Goal: Transaction & Acquisition: Book appointment/travel/reservation

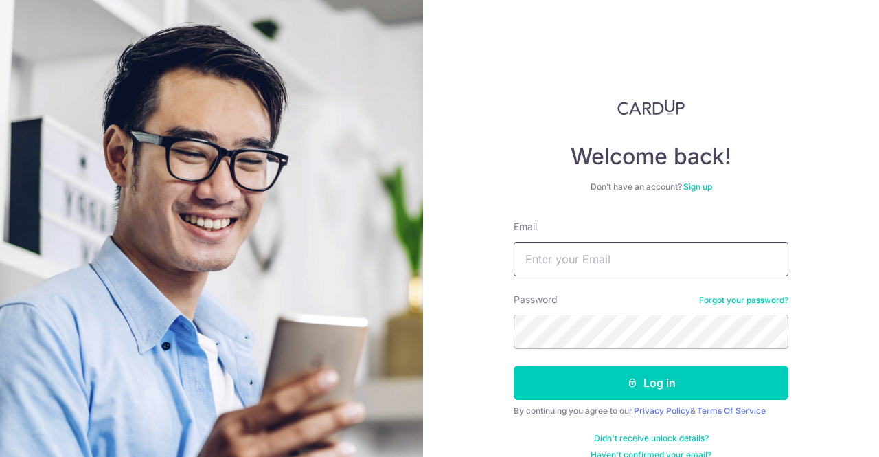
drag, startPoint x: 0, startPoint y: 0, endPoint x: 592, endPoint y: 271, distance: 650.5
click at [592, 271] on input "Email" at bounding box center [651, 259] width 275 height 34
type input "[EMAIL_ADDRESS][DOMAIN_NAME]"
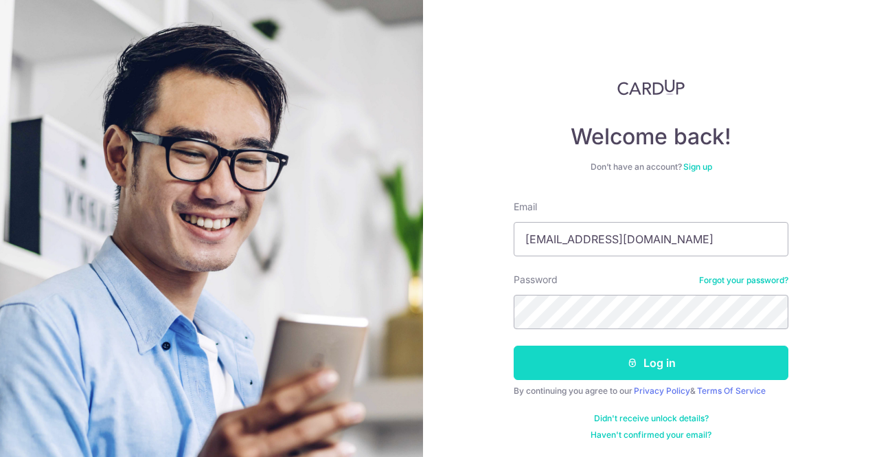
click at [604, 351] on button "Log in" at bounding box center [651, 363] width 275 height 34
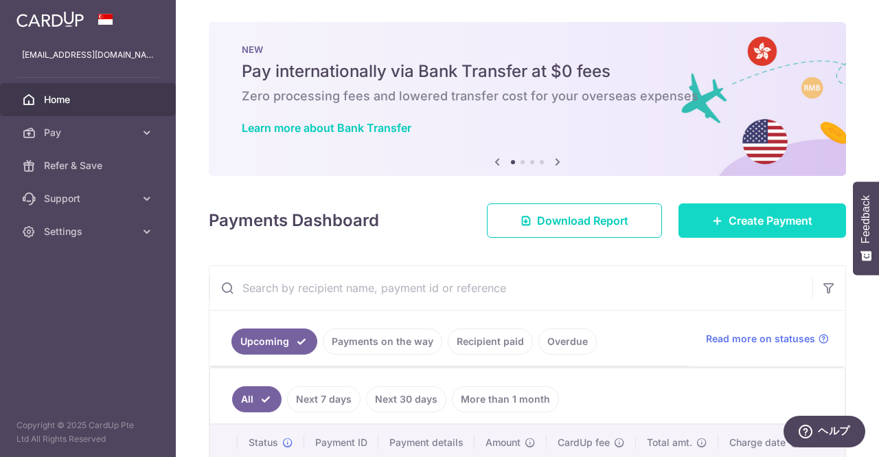
click at [715, 222] on icon at bounding box center [717, 220] width 11 height 11
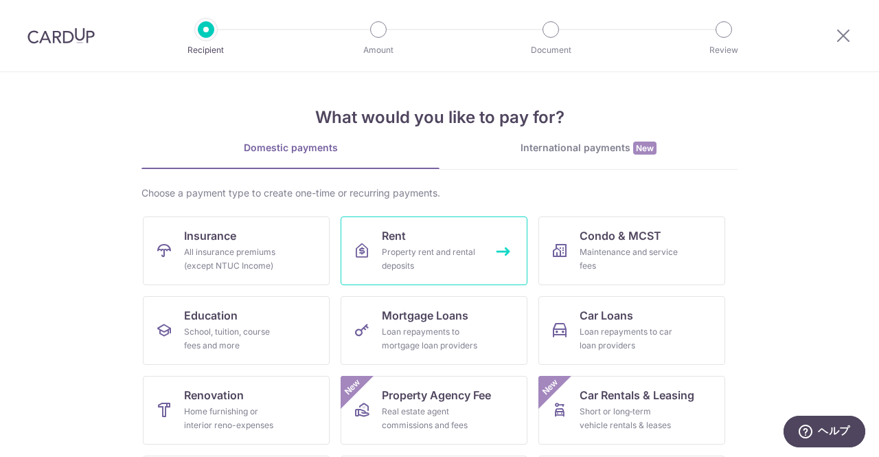
click at [420, 242] on link "Rent Property rent and rental deposits" at bounding box center [434, 250] width 187 height 69
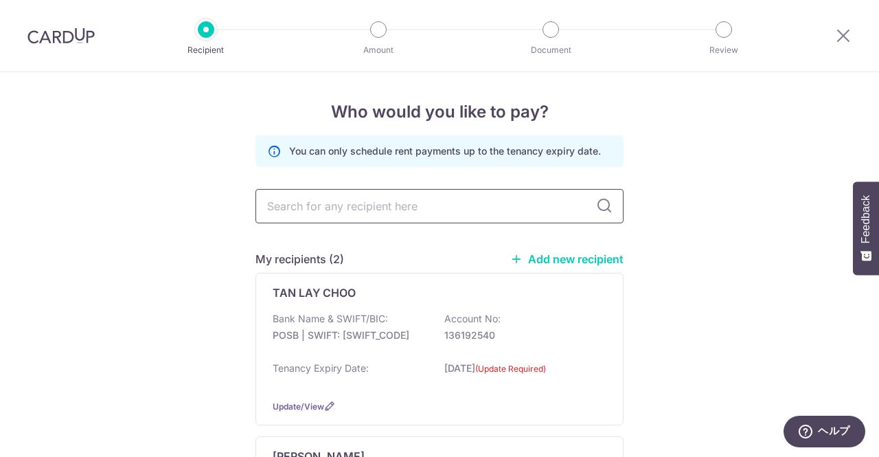
click at [434, 212] on input "text" at bounding box center [440, 206] width 368 height 34
click at [667, 174] on div "Who would you like to pay? You can only schedule rent payments up to the tenanc…" at bounding box center [439, 371] width 879 height 598
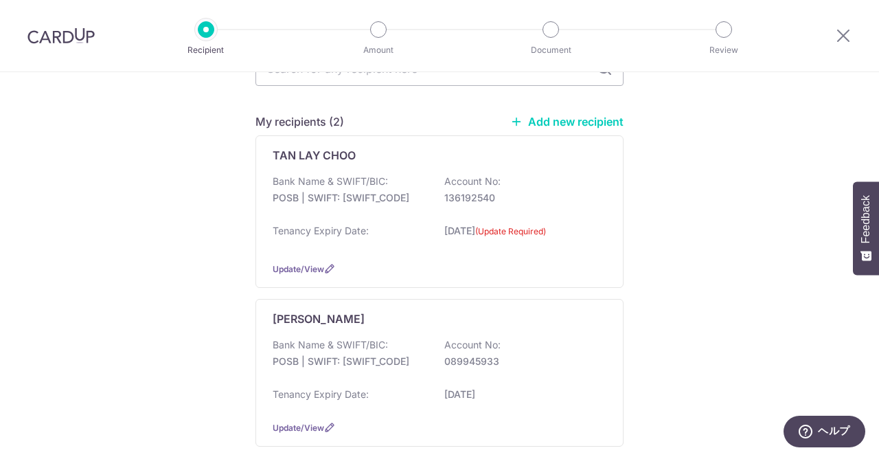
scroll to position [206, 0]
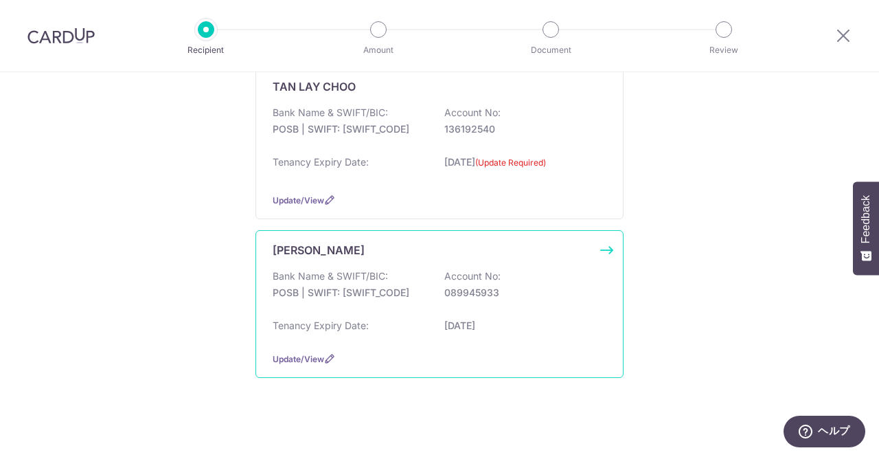
click at [407, 300] on div "Bank Name & SWIFT/BIC: POSB | SWIFT: DBSSSGSGXXX Account No: 089945933" at bounding box center [440, 291] width 334 height 44
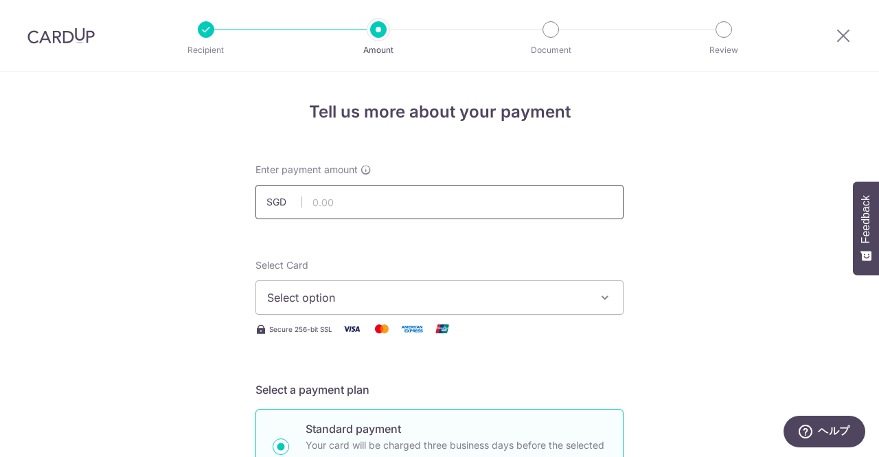
click at [498, 207] on input "text" at bounding box center [440, 202] width 368 height 34
type input "4,600.00"
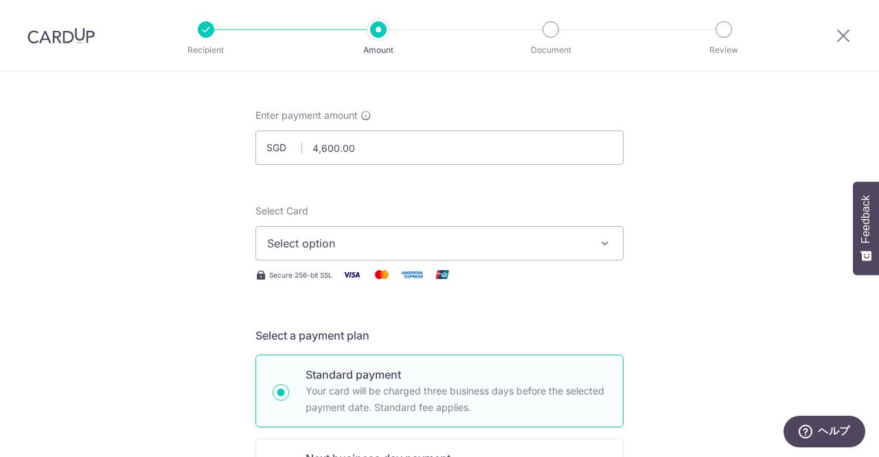
scroll to position [69, 0]
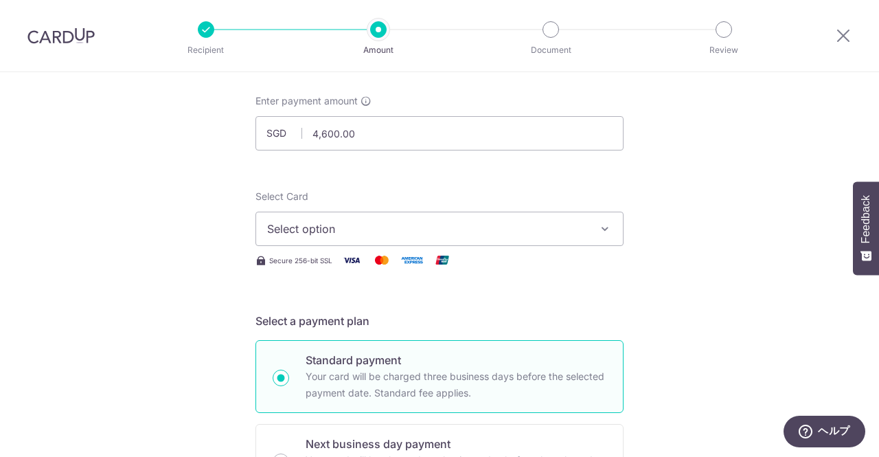
click at [447, 221] on span "Select option" at bounding box center [427, 229] width 320 height 16
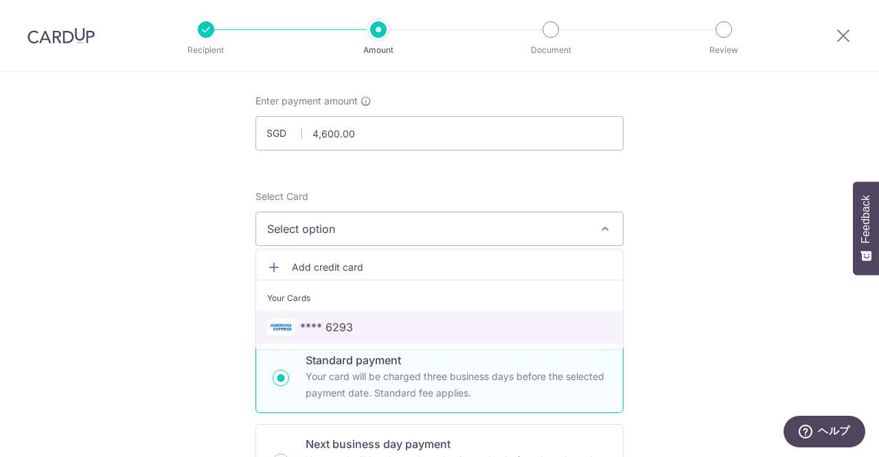
click at [412, 323] on span "**** 6293" at bounding box center [439, 327] width 345 height 16
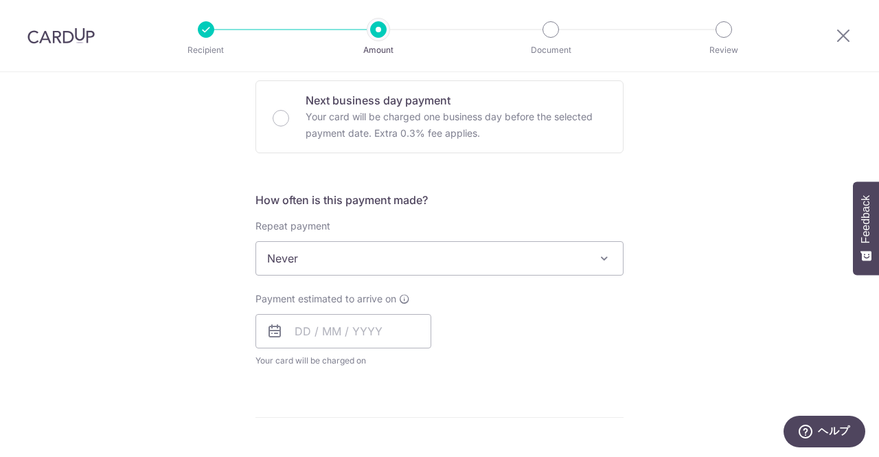
scroll to position [481, 0]
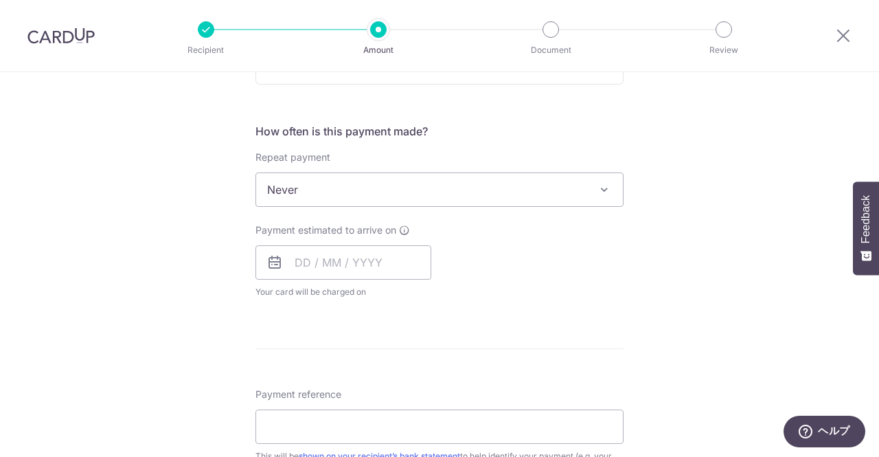
click at [587, 191] on span "Never" at bounding box center [439, 189] width 367 height 33
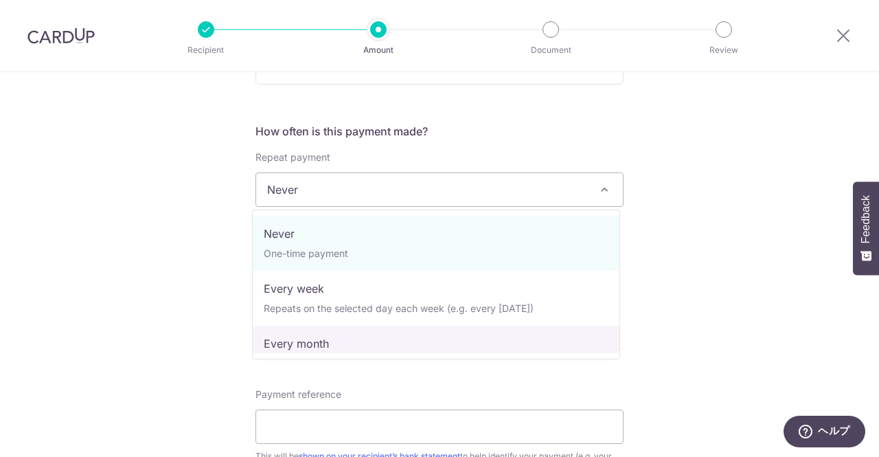
select select "3"
type input "14/08/2027"
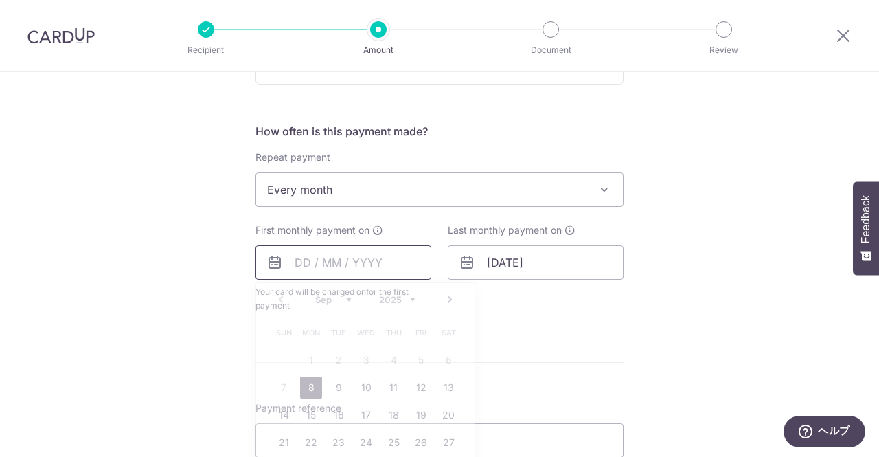
click at [330, 265] on input "text" at bounding box center [344, 262] width 176 height 34
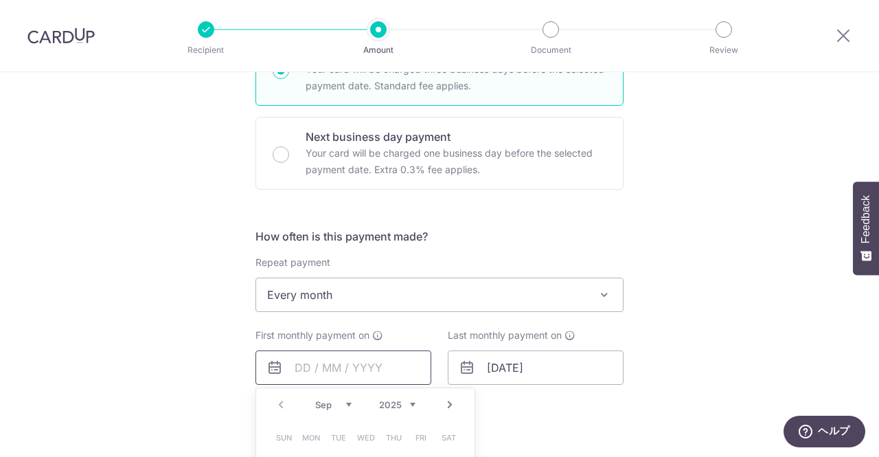
scroll to position [377, 0]
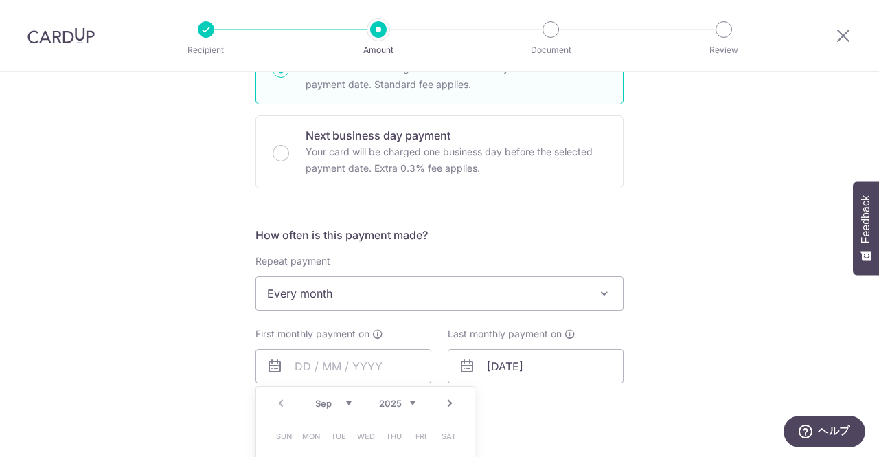
drag, startPoint x: 556, startPoint y: 247, endPoint x: 565, endPoint y: 241, distance: 9.9
click at [557, 246] on div "How often is this payment made? Repeat payment Never Every week Every month Eve…" at bounding box center [440, 327] width 368 height 201
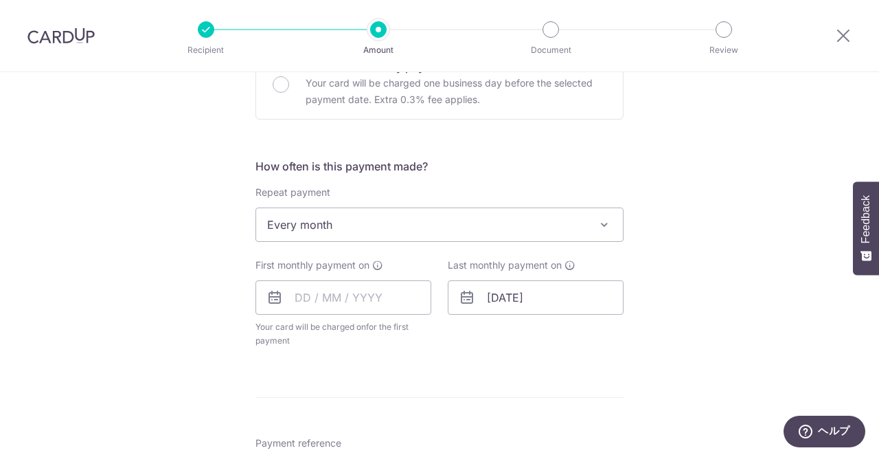
scroll to position [515, 0]
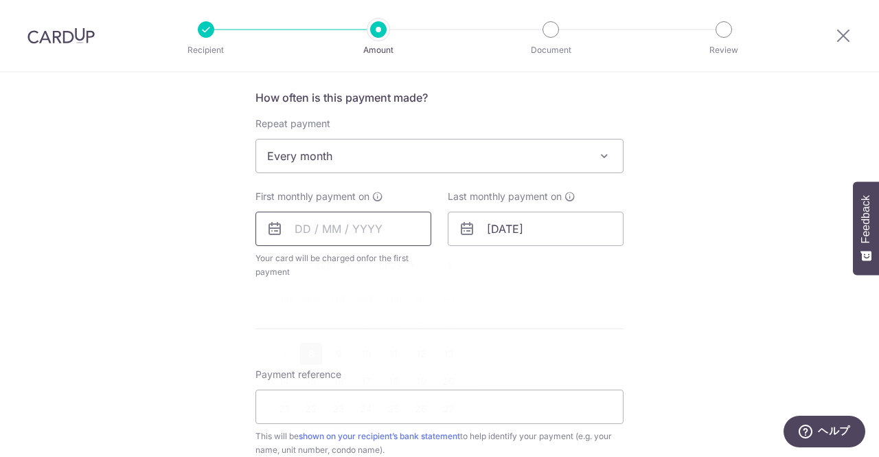
click at [393, 230] on input "text" at bounding box center [344, 229] width 176 height 34
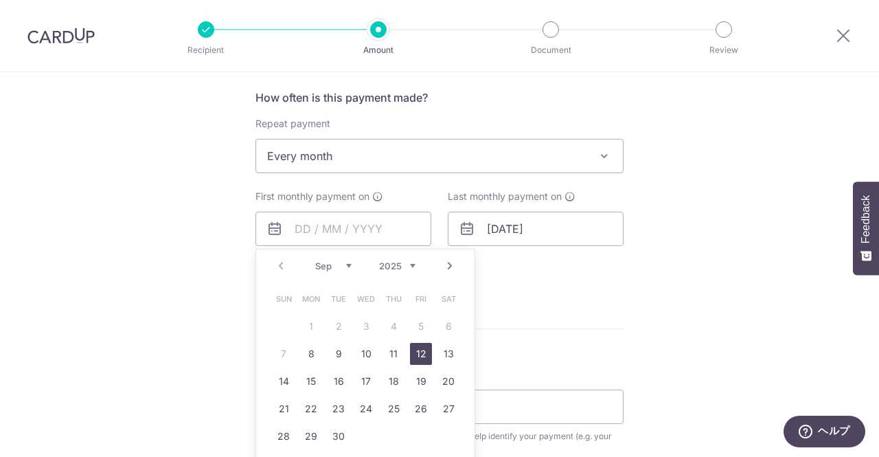
click at [423, 356] on link "12" at bounding box center [421, 354] width 22 height 22
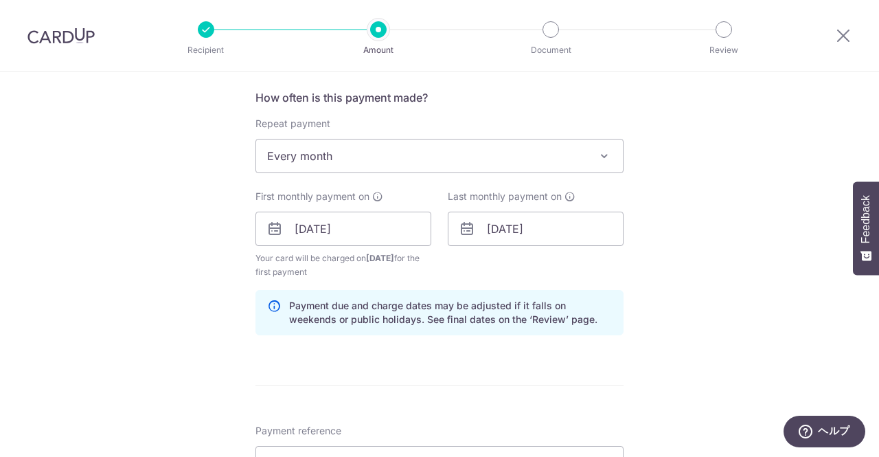
click at [709, 307] on div "Tell us more about your payment Enter payment amount SGD 4,600.00 4600.00 Selec…" at bounding box center [439, 214] width 879 height 1313
click at [414, 234] on input "[DATE]" at bounding box center [344, 229] width 176 height 34
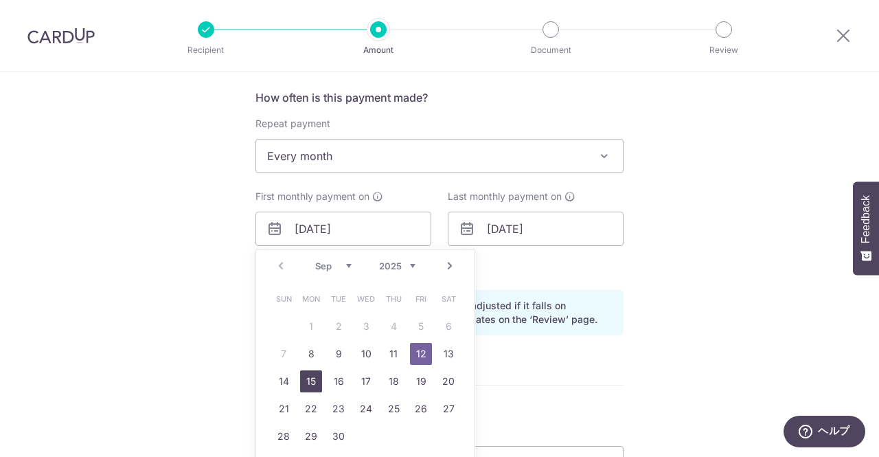
click at [314, 381] on link "15" at bounding box center [311, 381] width 22 height 22
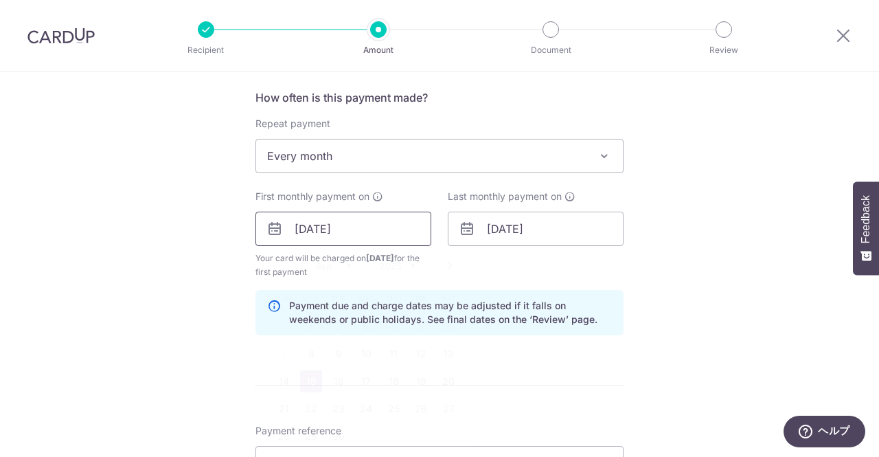
click at [403, 232] on input "15/09/2025" at bounding box center [344, 229] width 176 height 34
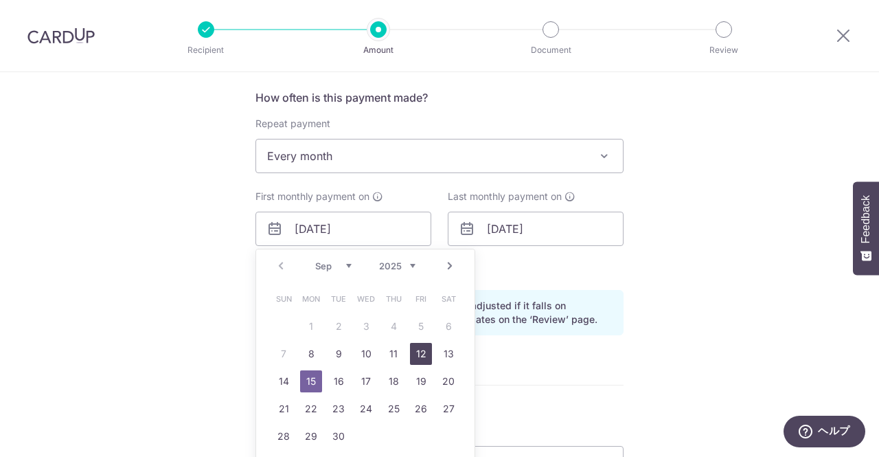
click at [423, 355] on link "12" at bounding box center [421, 354] width 22 height 22
type input "[DATE]"
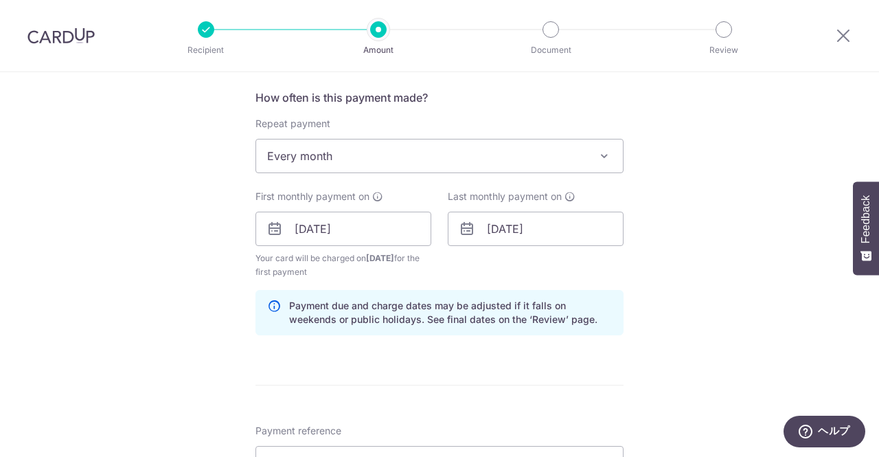
click at [661, 295] on div "Tell us more about your payment Enter payment amount SGD 4,600.00 4600.00 Selec…" at bounding box center [439, 214] width 879 height 1313
click at [564, 232] on input "14/08/2027" at bounding box center [536, 229] width 176 height 34
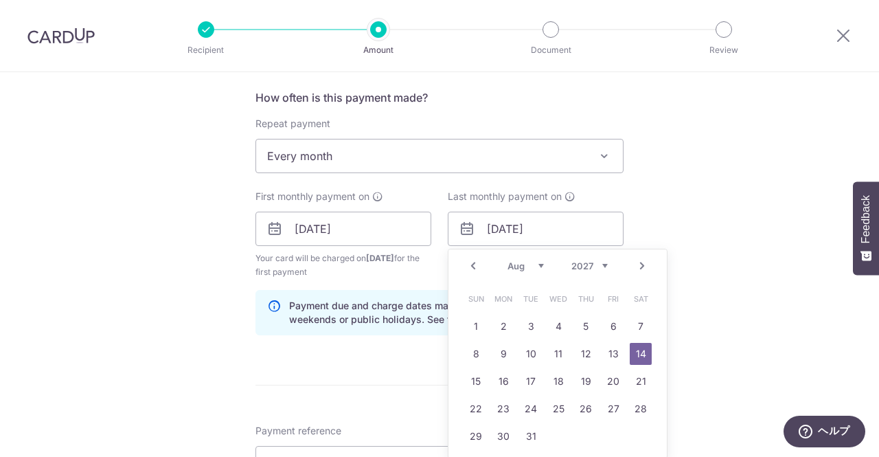
click at [465, 265] on link "Prev" at bounding box center [473, 266] width 16 height 16
click at [503, 387] on link "12" at bounding box center [504, 381] width 22 height 22
type input "12/07/2027"
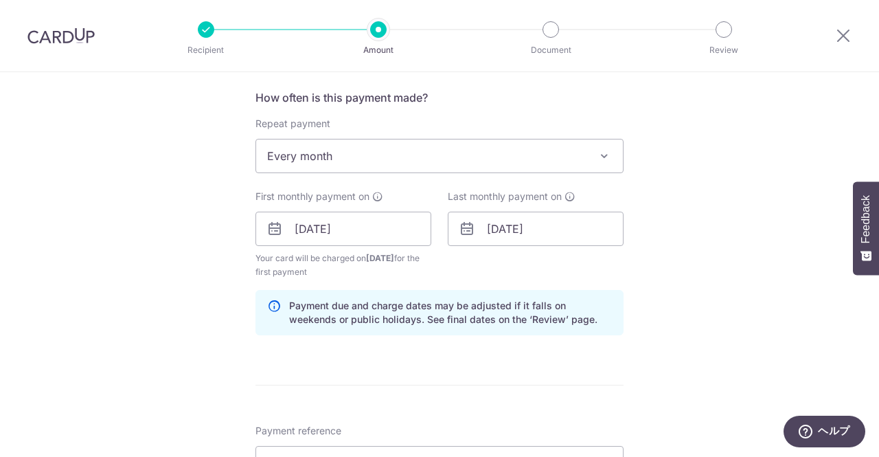
click at [737, 339] on div "Tell us more about your payment Enter payment amount SGD 4,600.00 4600.00 Selec…" at bounding box center [439, 214] width 879 height 1313
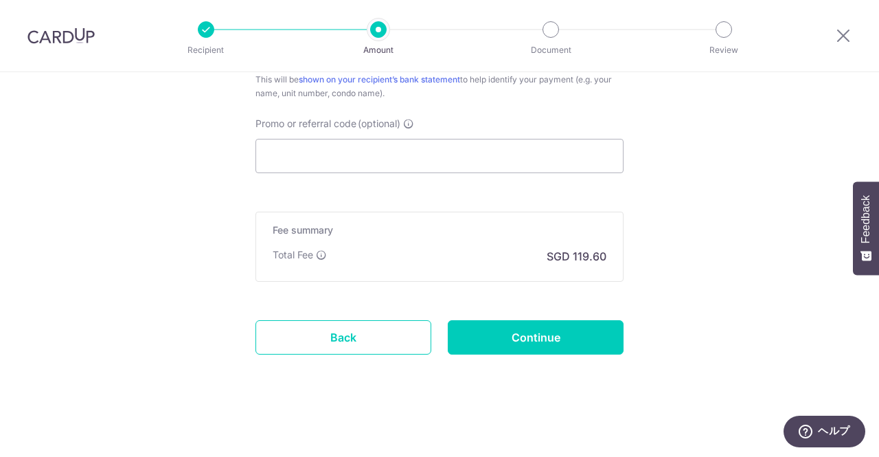
scroll to position [928, 0]
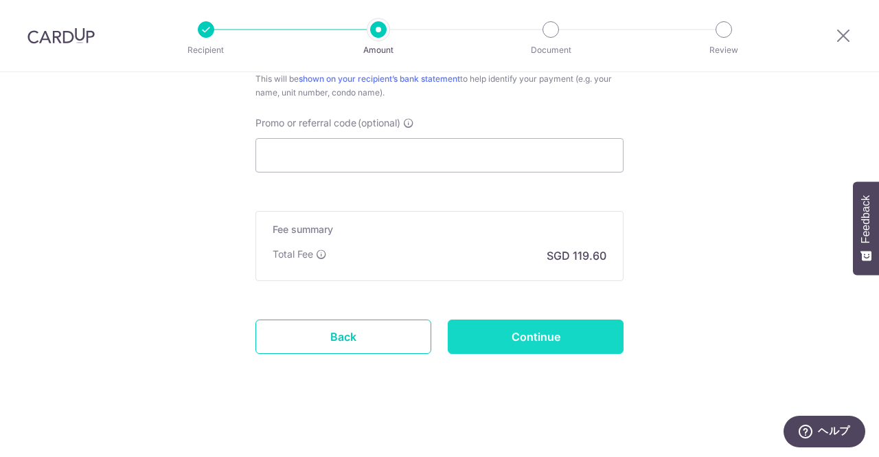
click at [602, 328] on input "Continue" at bounding box center [536, 336] width 176 height 34
type input "Create Schedule"
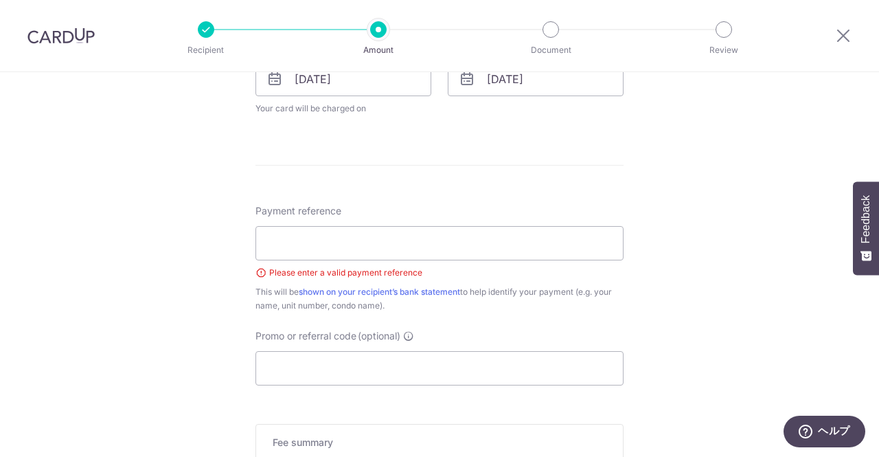
scroll to position [652, 0]
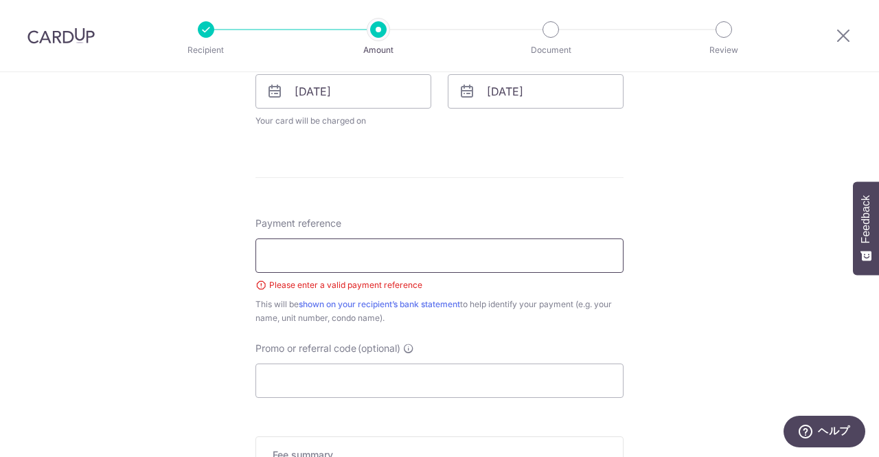
click at [527, 256] on input "Payment reference" at bounding box center [440, 255] width 368 height 34
click at [529, 255] on input "Payment reference" at bounding box center [440, 255] width 368 height 34
click at [691, 242] on div "Tell us more about your payment Enter payment amount SGD 4,600.00 4600.00 Selec…" at bounding box center [439, 51] width 879 height 1262
click at [576, 259] on input "Payment reference" at bounding box center [440, 255] width 368 height 34
type input "HAYATO NAKAMURA - 4BR0608"
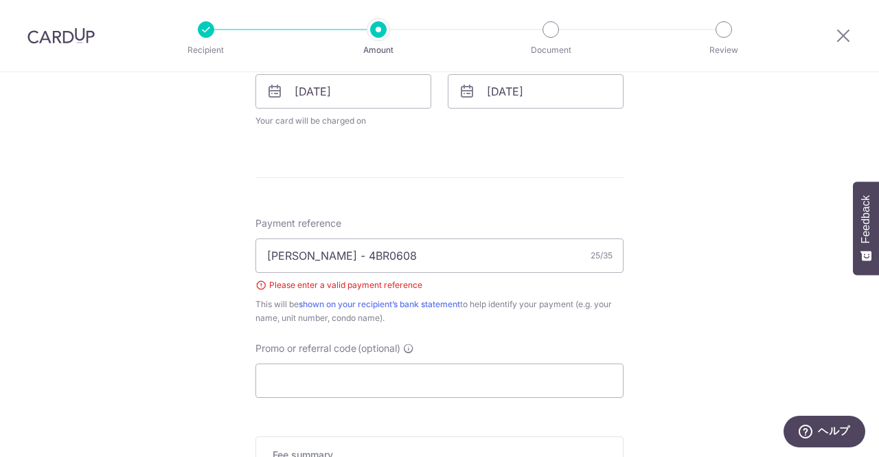
click at [718, 267] on div "Tell us more about your payment Enter payment amount SGD 4,600.00 4600.00 Selec…" at bounding box center [439, 51] width 879 height 1262
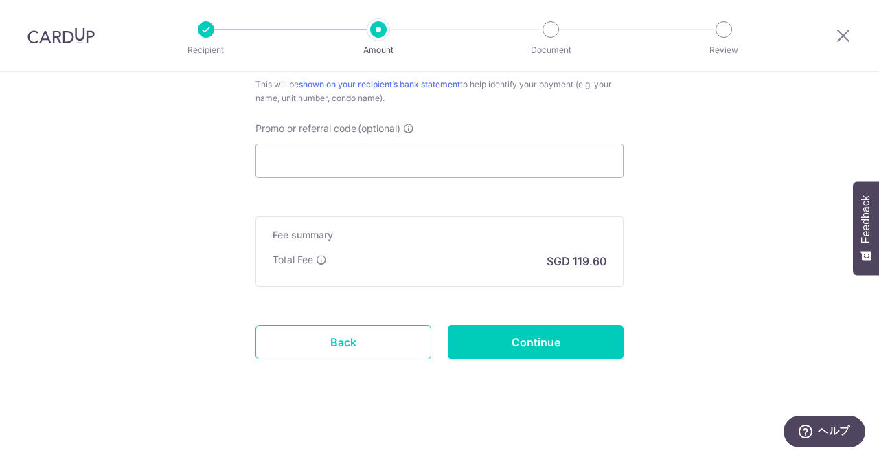
scroll to position [877, 0]
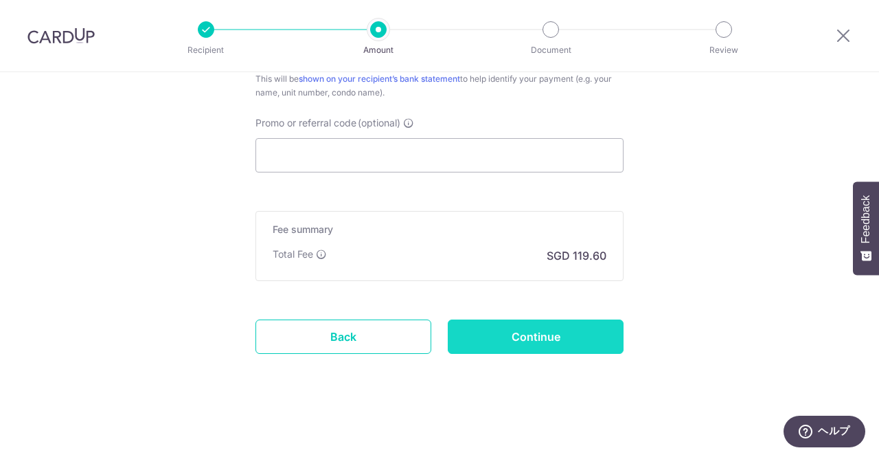
click at [580, 332] on input "Continue" at bounding box center [536, 336] width 176 height 34
type input "Create Schedule"
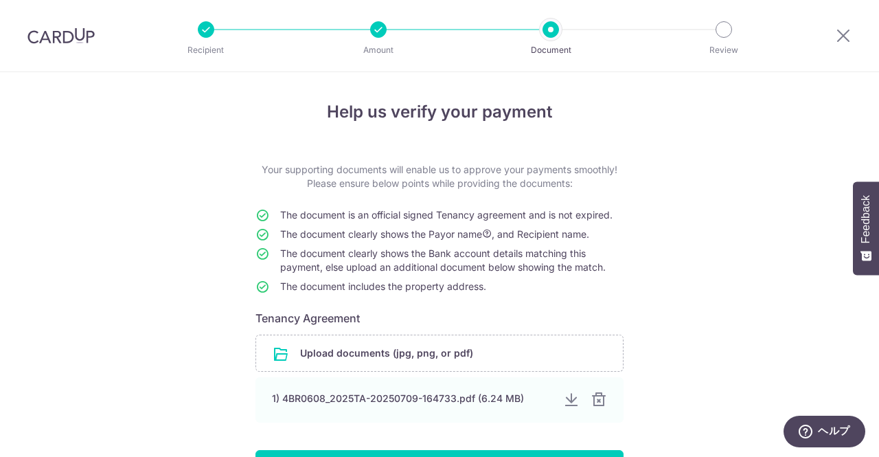
scroll to position [111, 0]
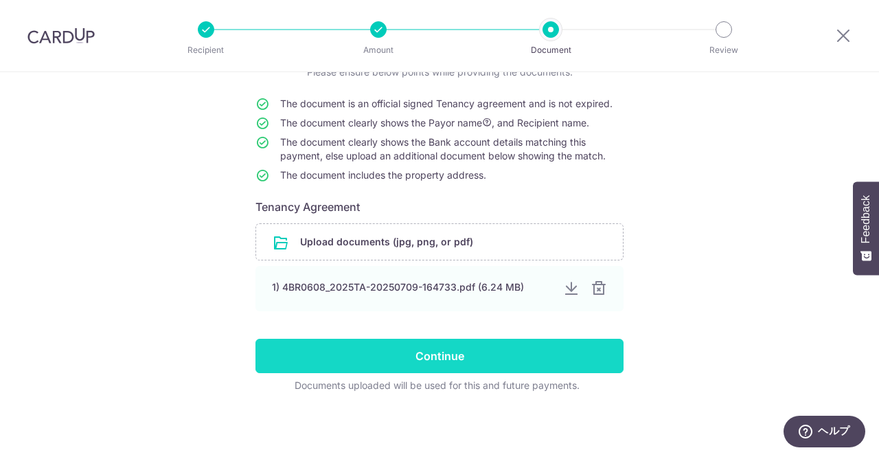
click at [538, 353] on input "Continue" at bounding box center [440, 356] width 368 height 34
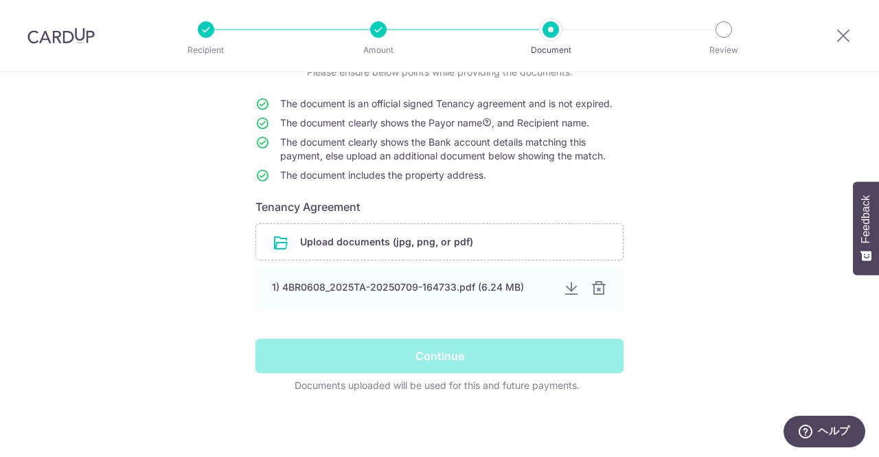
drag, startPoint x: 684, startPoint y: 269, endPoint x: 723, endPoint y: 247, distance: 44.0
click at [723, 247] on div "Help us verify your payment Your supporting documents will enable us to approve…" at bounding box center [439, 209] width 879 height 496
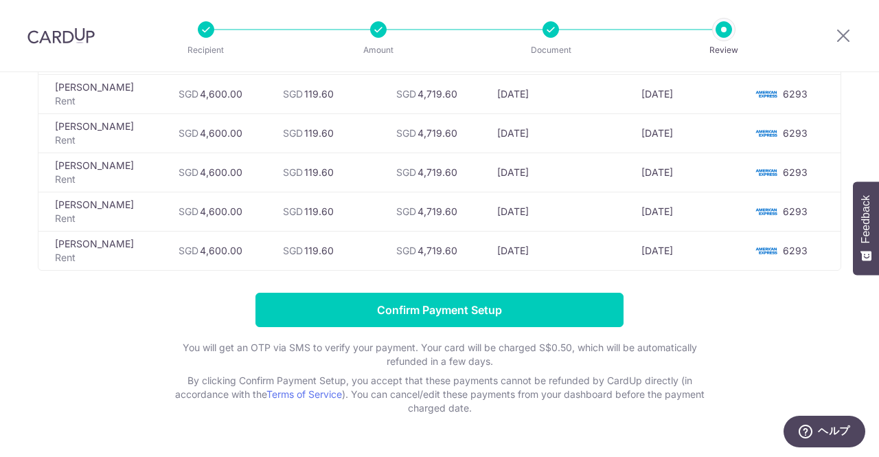
scroll to position [883, 0]
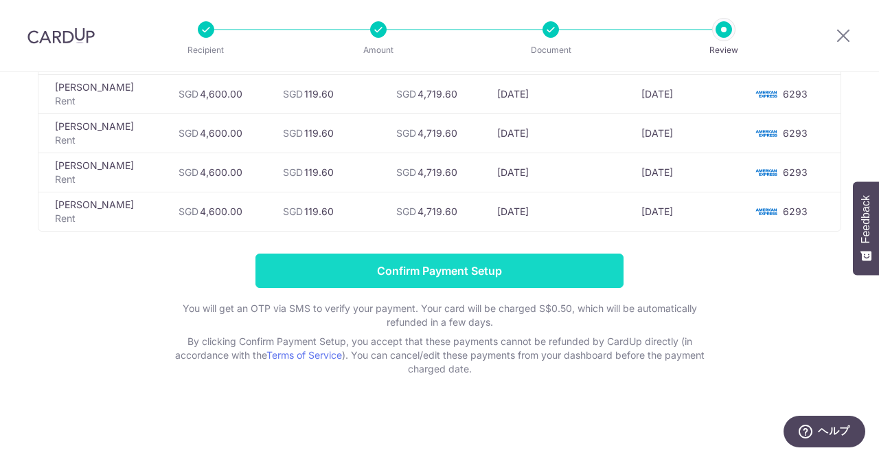
click at [527, 278] on input "Confirm Payment Setup" at bounding box center [440, 271] width 368 height 34
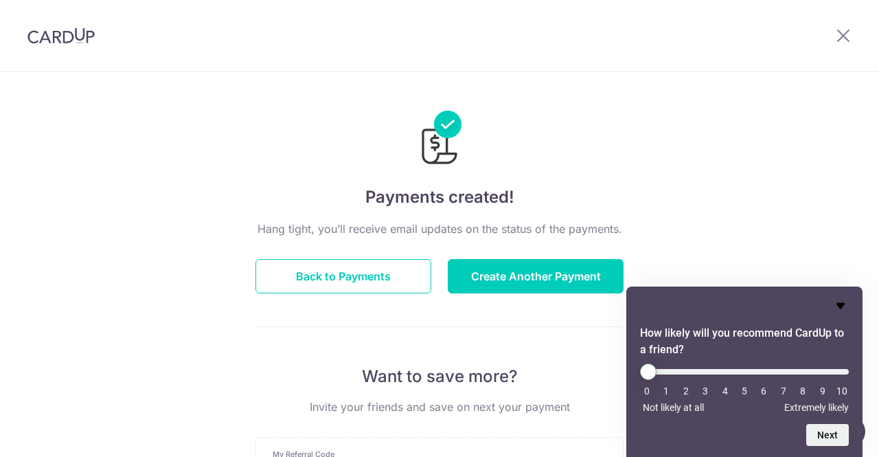
click at [837, 304] on icon "Hide survey" at bounding box center [841, 305] width 16 height 16
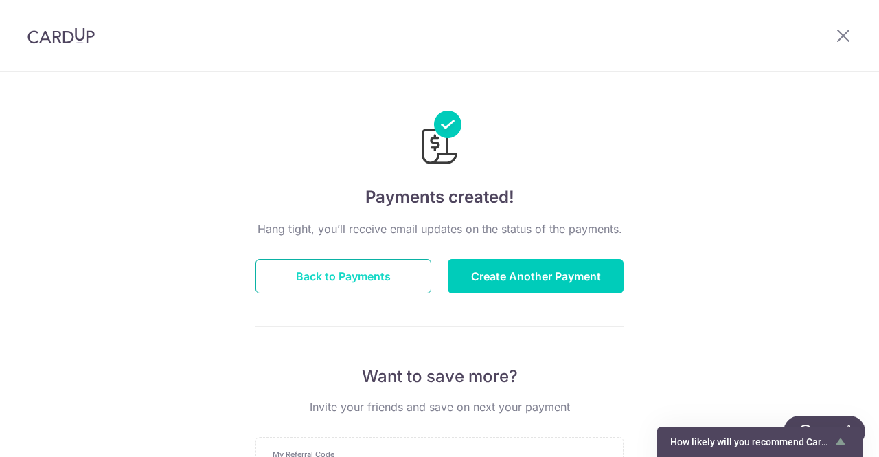
click at [351, 280] on button "Back to Payments" at bounding box center [344, 276] width 176 height 34
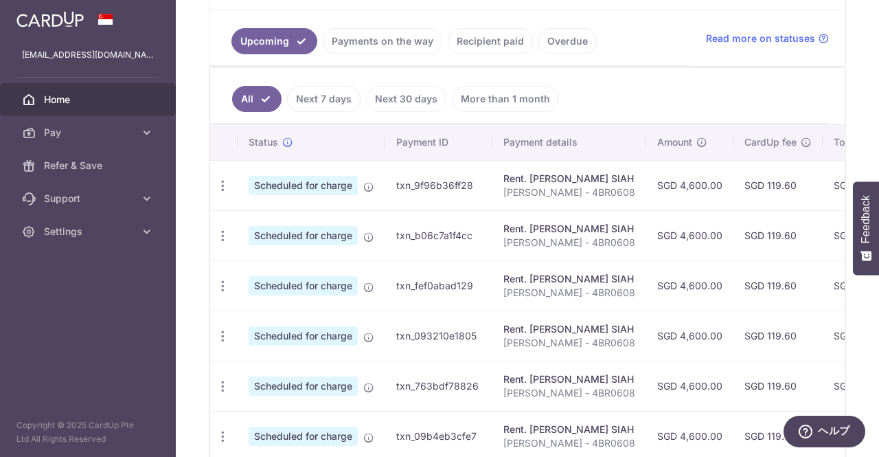
scroll to position [275, 0]
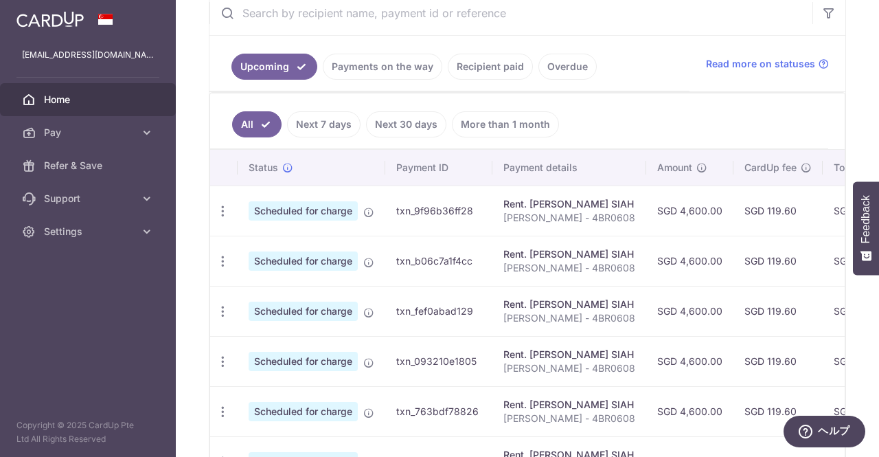
click at [316, 124] on link "Next 7 days" at bounding box center [324, 124] width 74 height 26
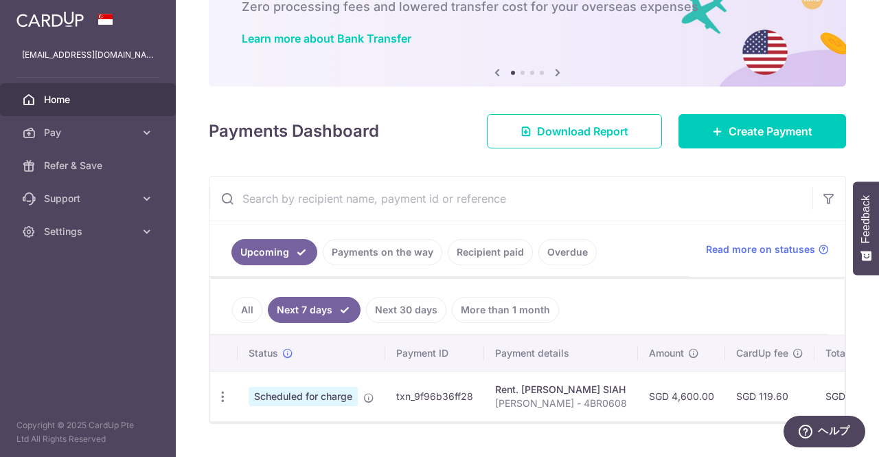
scroll to position [128, 0]
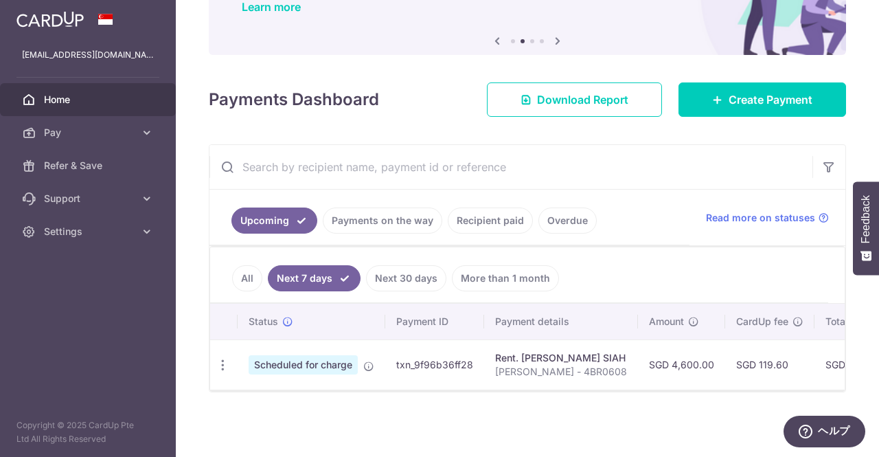
click at [424, 265] on link "Next 30 days" at bounding box center [406, 278] width 80 height 26
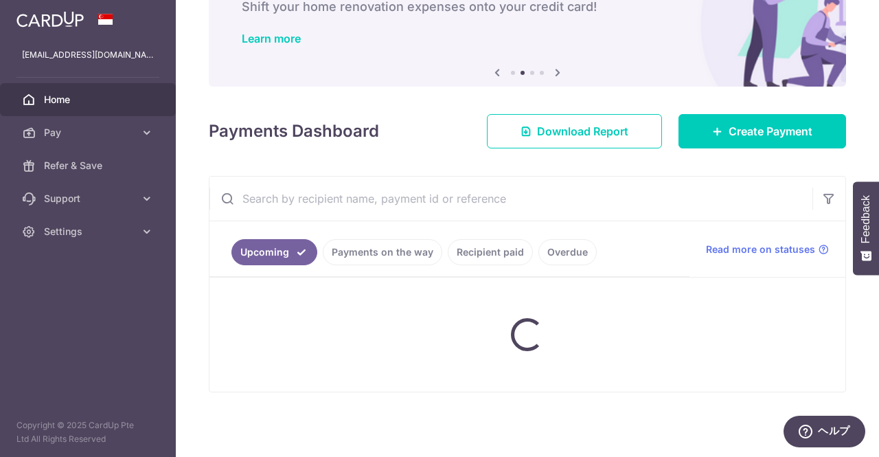
scroll to position [221, 0]
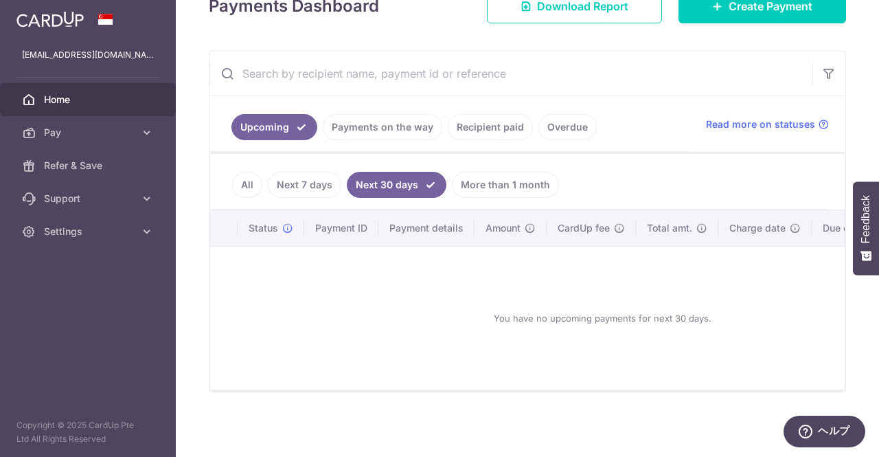
click at [322, 177] on link "Next 7 days" at bounding box center [305, 185] width 74 height 26
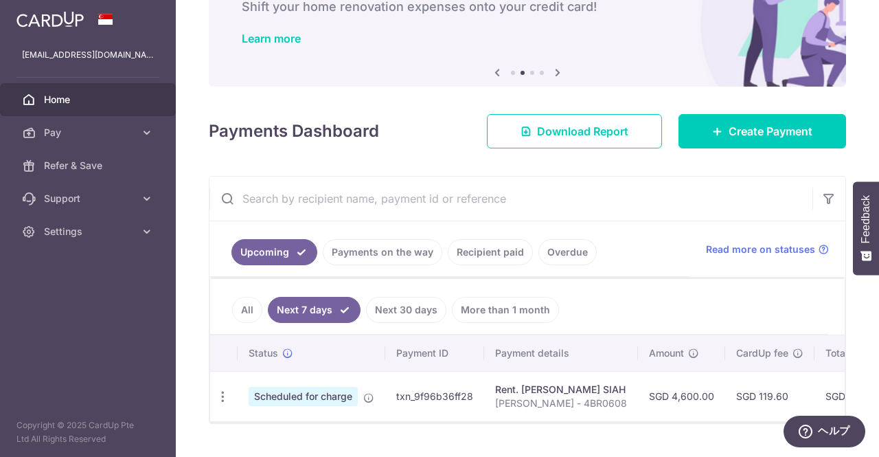
scroll to position [128, 0]
